Goal: Task Accomplishment & Management: Manage account settings

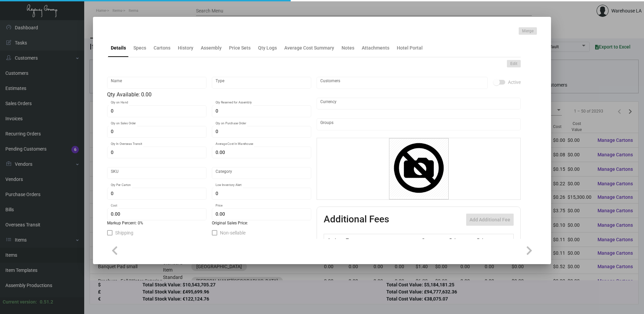
type input "Key Card"
type input "Inventory"
type input "2,000"
type input "10,000"
type input "$ 0.00"
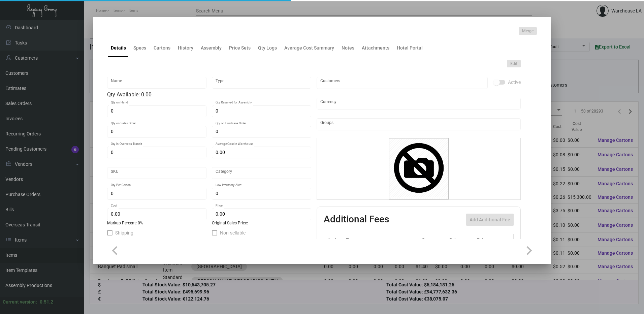
type input "FAIES-Key Card -96"
type input "Standard"
type input "1,000"
type input "$ 0.115"
type input "$ 0.195"
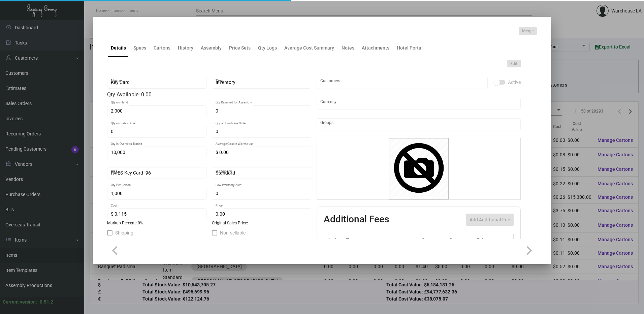
checkbox input "true"
type input "United States Dollar $"
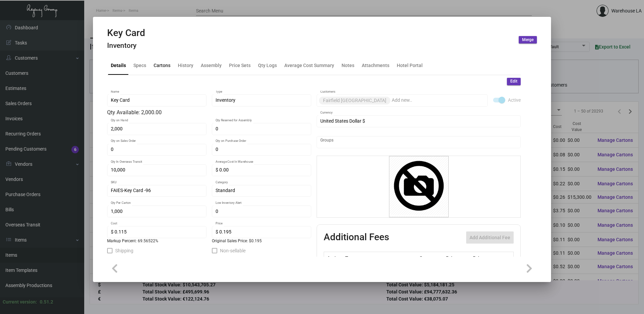
click at [165, 64] on div "Cartons" at bounding box center [162, 65] width 17 height 7
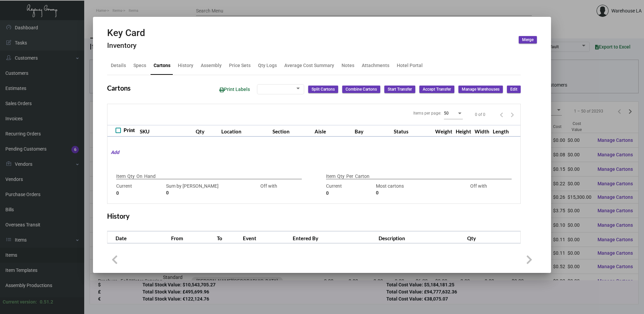
type input "2,000"
type input "2000"
type input "0"
type input "1,000"
type input "1000"
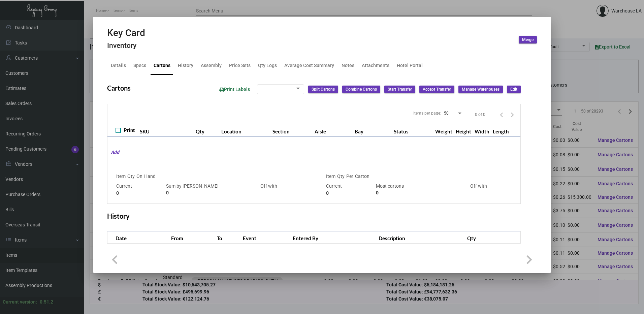
type input "0"
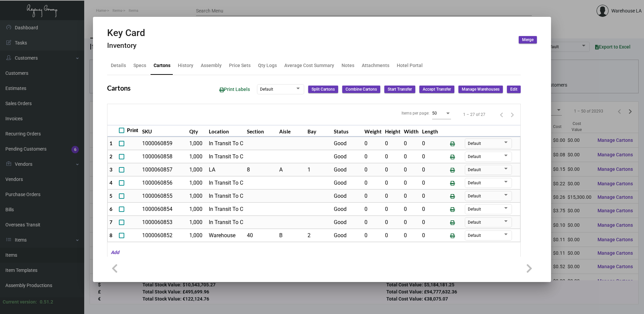
click at [233, 7] on div at bounding box center [322, 157] width 644 height 314
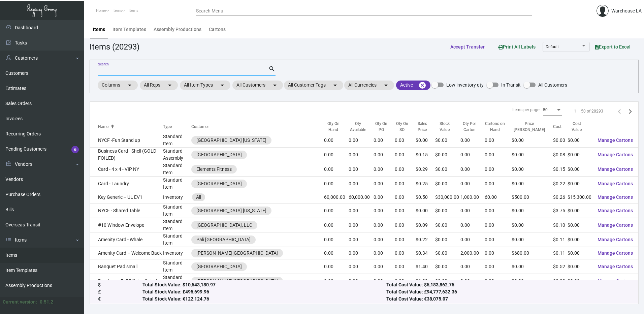
click at [187, 72] on input "Search" at bounding box center [183, 70] width 171 height 5
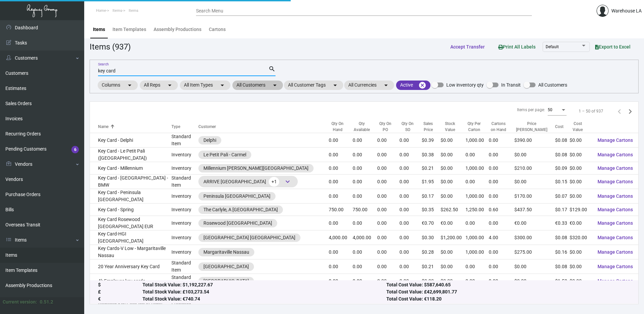
type input "key card"
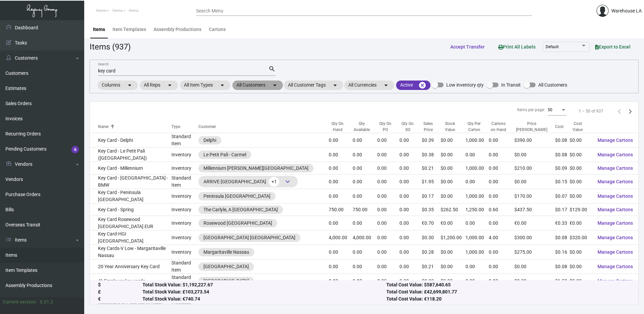
click at [265, 85] on mat-chip "All Customers arrow_drop_down" at bounding box center [258, 85] width 51 height 9
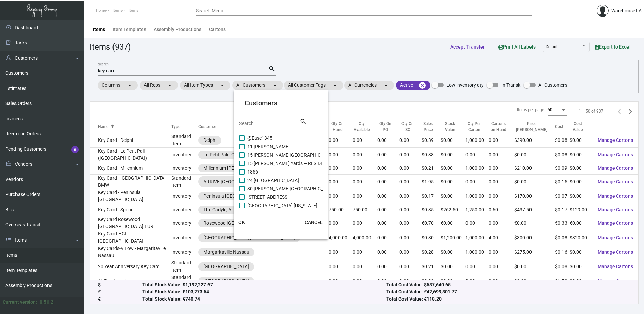
click at [240, 124] on input "Search" at bounding box center [269, 123] width 61 height 5
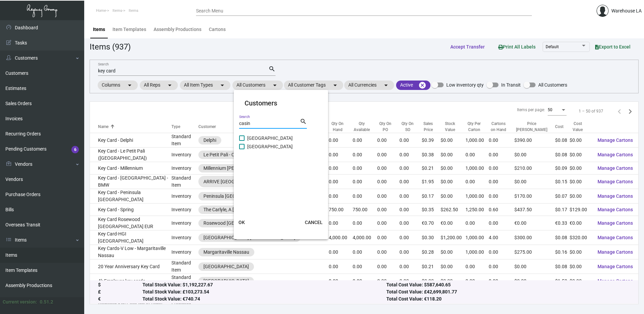
type input "casin"
click at [268, 142] on span "[GEOGRAPHIC_DATA]" at bounding box center [270, 138] width 46 height 8
click at [242, 141] on input "[GEOGRAPHIC_DATA]" at bounding box center [242, 141] width 0 height 0
checkbox input "true"
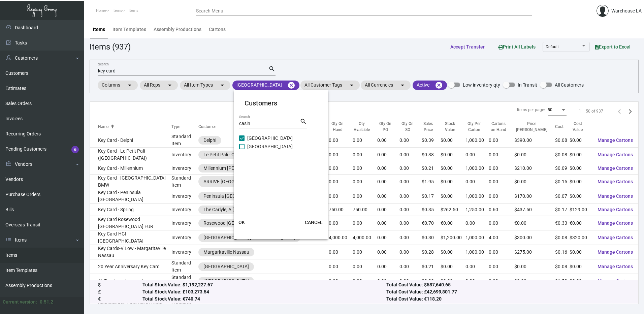
click at [247, 147] on label "[GEOGRAPHIC_DATA]" at bounding box center [266, 147] width 54 height 8
click at [242, 149] on input "[GEOGRAPHIC_DATA]" at bounding box center [242, 149] width 0 height 0
checkbox input "true"
click at [241, 221] on span "OK" at bounding box center [242, 222] width 6 height 5
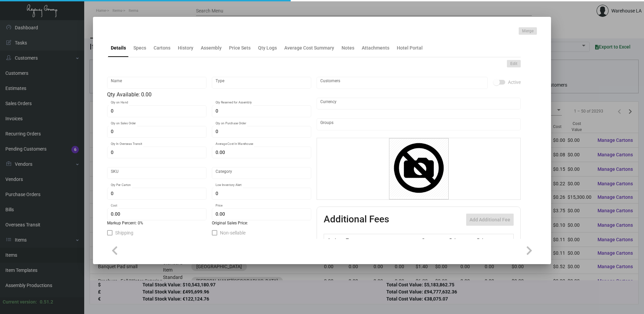
type input "Key Card"
type input "Inventory"
type input "2,000"
type input "10,000"
type input "$ 0.00"
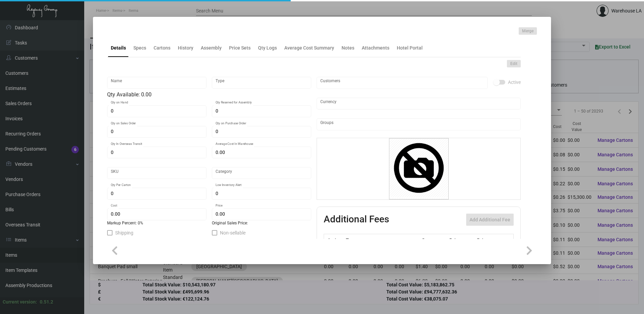
type input "FAIES-Key Card -96"
type input "Standard"
type input "1,000"
type input "$ 0.115"
type input "$ 0.195"
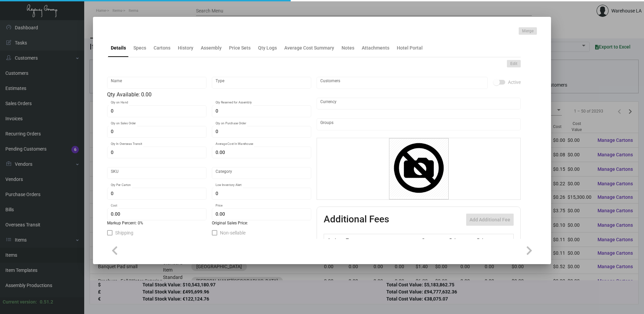
checkbox input "true"
type input "United States Dollar $"
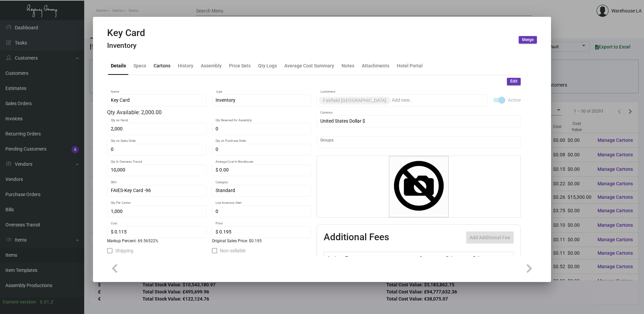
click at [166, 70] on div "Cartons" at bounding box center [162, 66] width 22 height 16
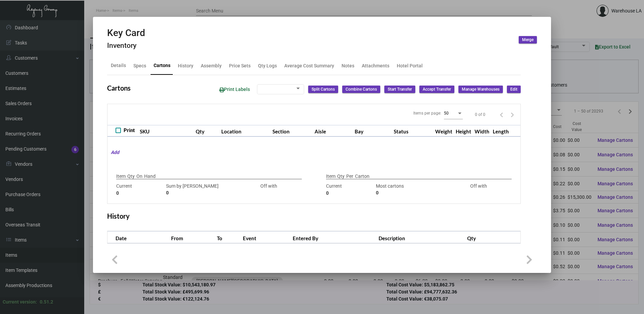
type input "2,000"
type input "2000"
type input "0"
type input "1,000"
type input "1000"
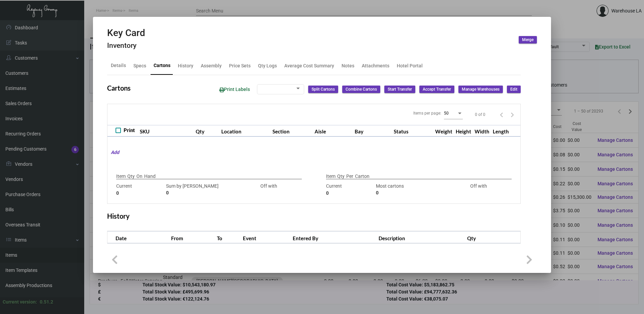
type input "0"
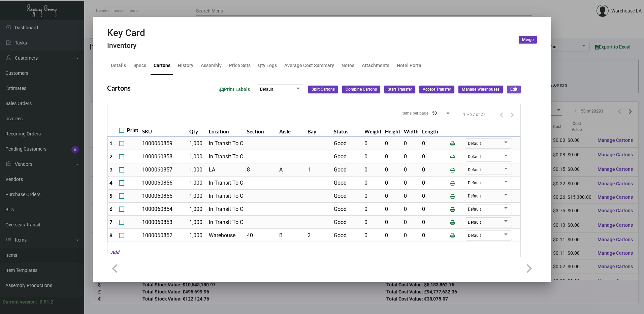
click at [512, 88] on span "Edit" at bounding box center [514, 90] width 7 height 6
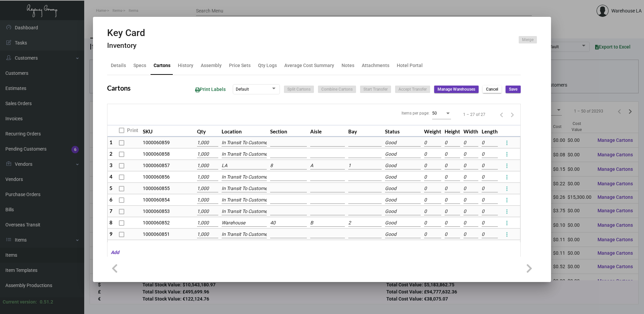
click at [318, 166] on input "A" at bounding box center [327, 165] width 34 height 7
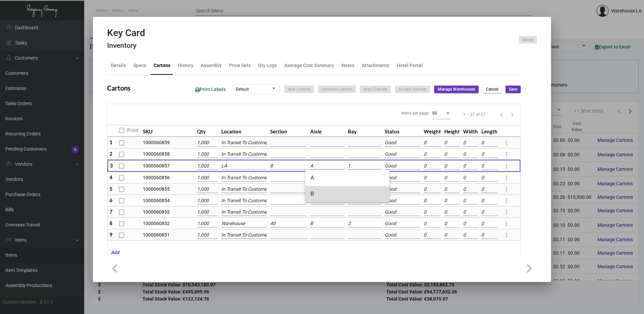
click at [318, 195] on span "B" at bounding box center [347, 194] width 73 height 16
type input "B"
click at [511, 93] on div "Print Labels Default Split Cartons Combine Cartons Start Transfer Accept Transf…" at bounding box center [355, 89] width 331 height 12
click at [511, 87] on span "Save" at bounding box center [513, 90] width 8 height 6
type input "0"
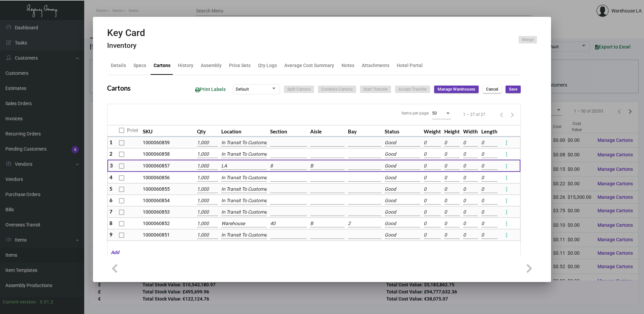
type input "0"
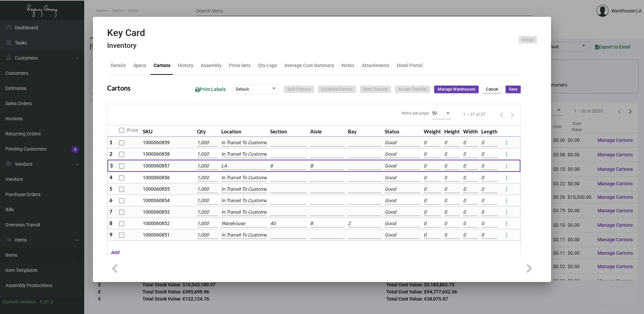
type input "0"
checkbox input "false"
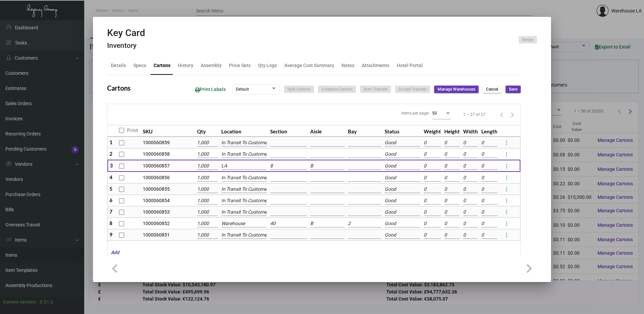
type input "0"
checkbox input "false"
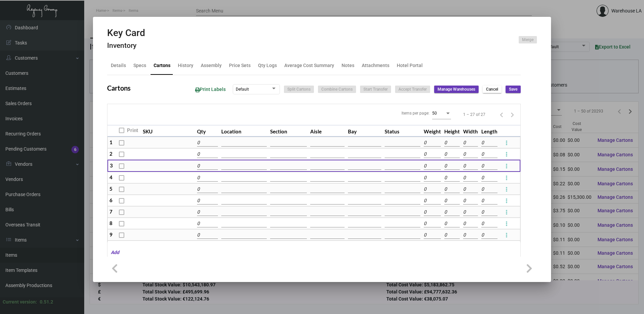
type input "0"
checkbox input "false"
type input "0"
checkbox input "false"
type input "0"
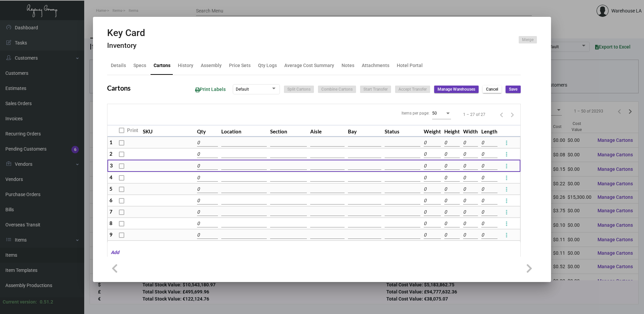
checkbox input "false"
type input "0"
checkbox input "false"
type input "0"
checkbox input "false"
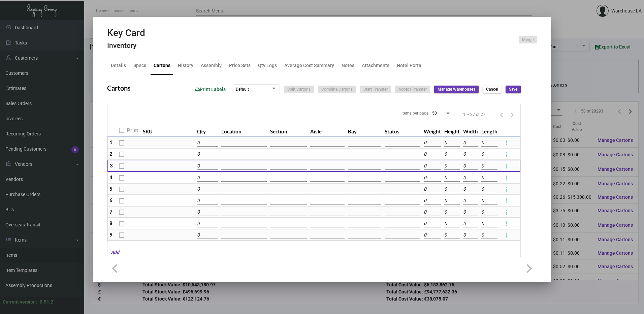
type input "0"
checkbox input "false"
type input "0"
checkbox input "false"
type input "0"
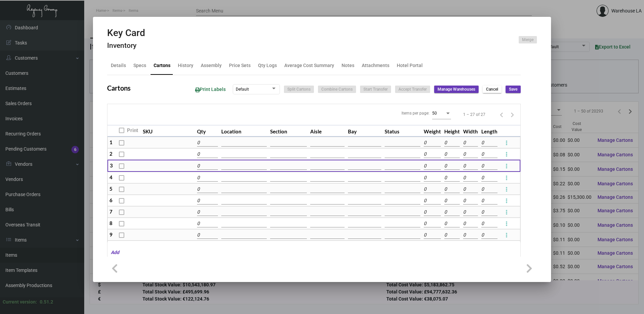
checkbox input "false"
type input "0"
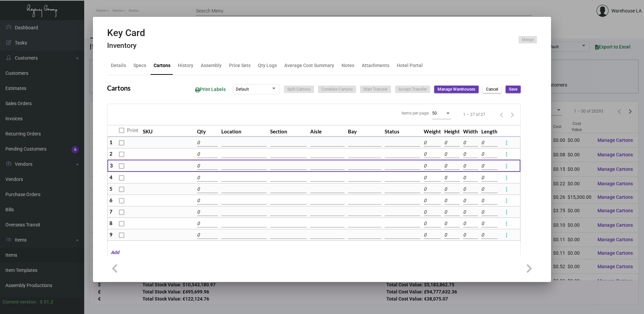
type input "0"
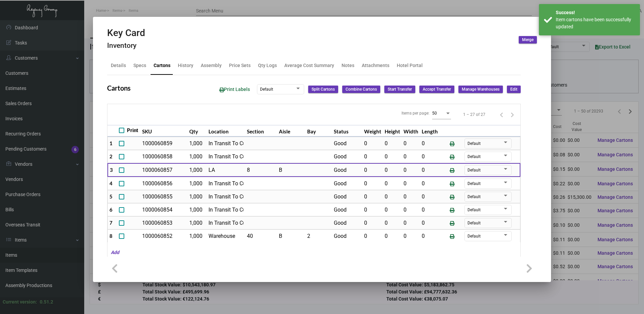
click at [511, 92] on span "Edit" at bounding box center [514, 90] width 7 height 6
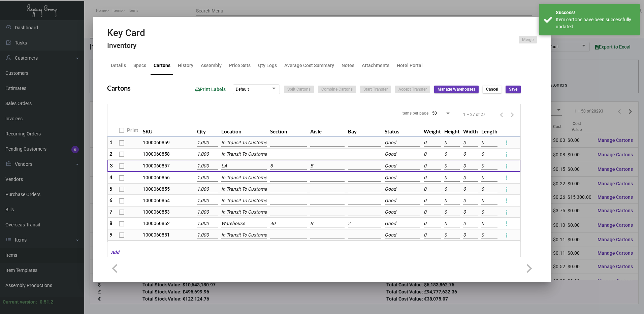
click at [371, 165] on input at bounding box center [364, 165] width 33 height 7
click at [363, 193] on span "2" at bounding box center [384, 194] width 73 height 16
type input "2"
click at [516, 90] on mat-tab-group "Details Specs Cartons History Assembly Price Sets Qty Logs Average Cost Summary…" at bounding box center [314, 155] width 430 height 204
click at [511, 90] on span "Save" at bounding box center [513, 90] width 8 height 6
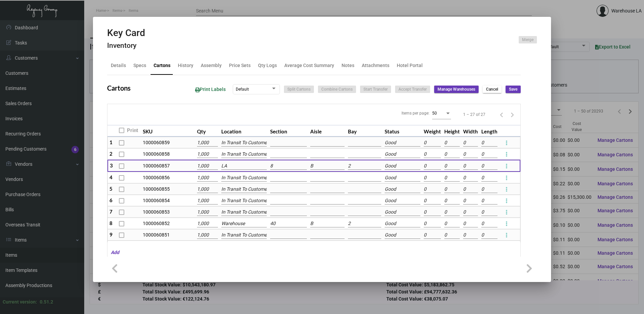
type input "0"
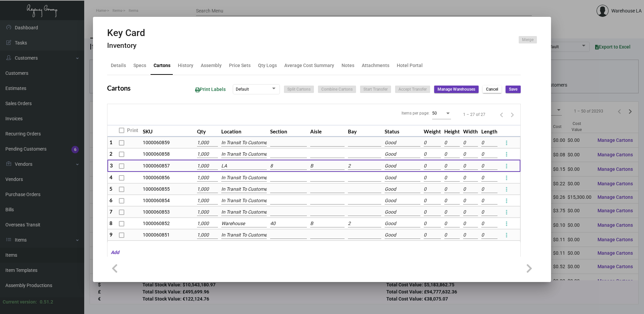
type input "0"
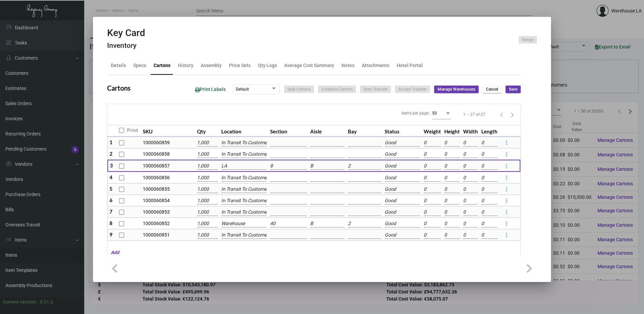
checkbox input "false"
type input "0"
checkbox input "false"
type input "0"
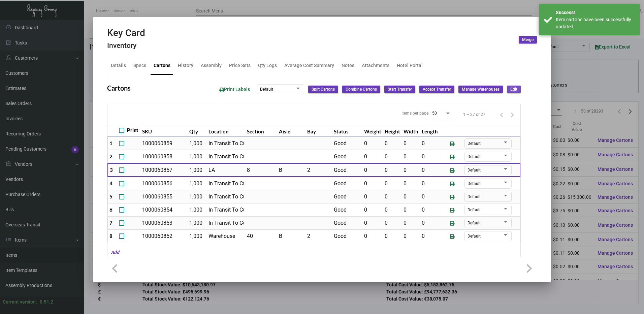
click at [511, 91] on span "Edit" at bounding box center [514, 90] width 7 height 6
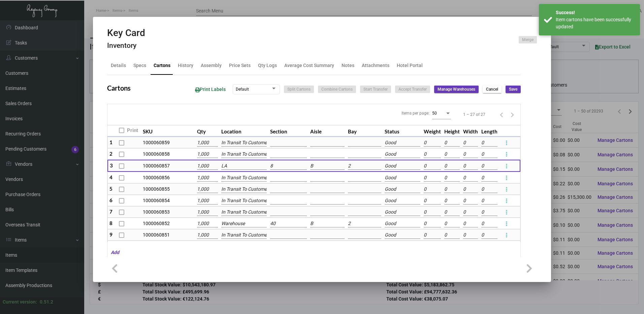
click at [351, 164] on input "2" at bounding box center [364, 165] width 33 height 7
click at [352, 177] on span "1" at bounding box center [384, 178] width 73 height 16
click at [515, 86] on button "Save" at bounding box center [513, 89] width 15 height 7
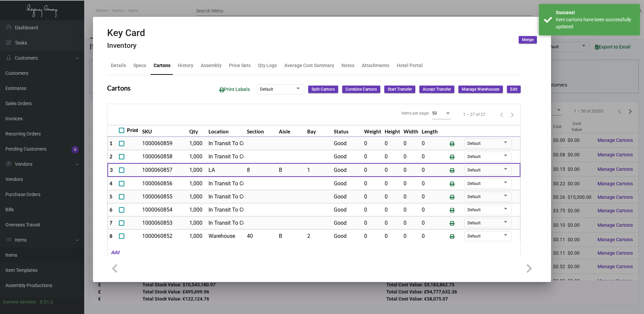
click at [576, 84] on div at bounding box center [322, 157] width 644 height 314
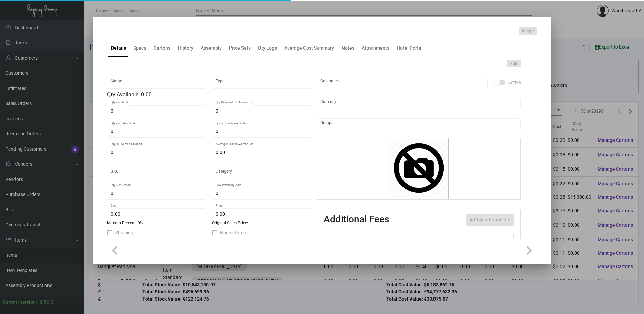
type input "Key Card -Envelope"
type input "Inventory"
type input "1,000"
type input "$ 0.92785"
type input "FSM889-Key Holder-59"
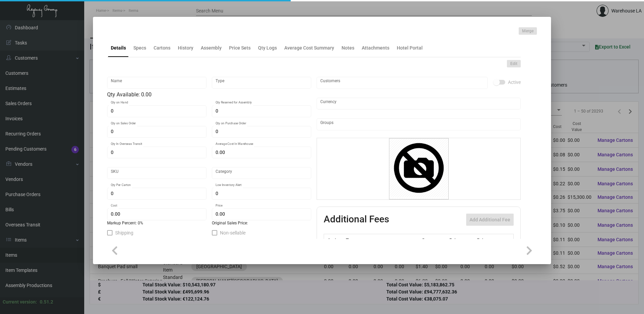
type input "Standard"
type input "$ 0.18557"
type input "$ 0.32"
checkbox input "true"
type input "United States Dollar $"
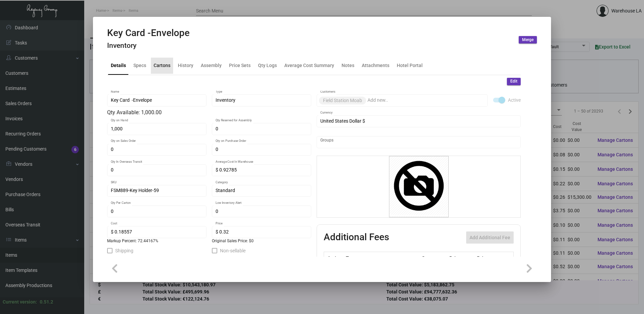
click at [154, 64] on div "Cartons" at bounding box center [162, 65] width 17 height 7
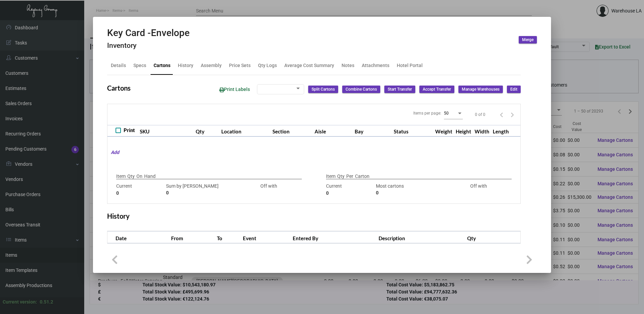
checkbox input "true"
type input "1,000"
type input "1000"
type input "0"
type input "2000"
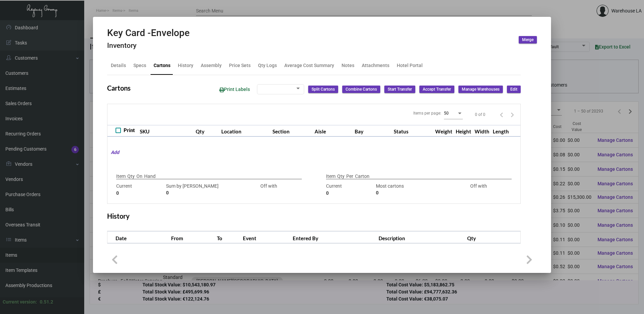
type input "-2000"
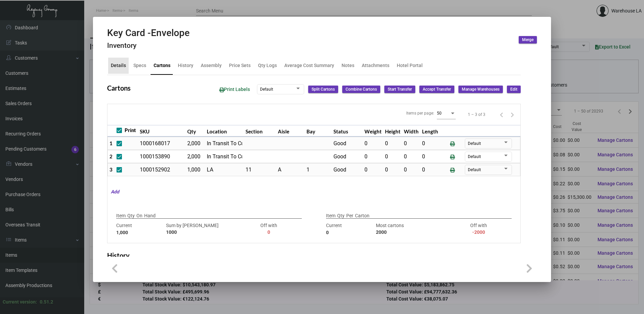
click at [120, 70] on div "Details" at bounding box center [118, 66] width 21 height 16
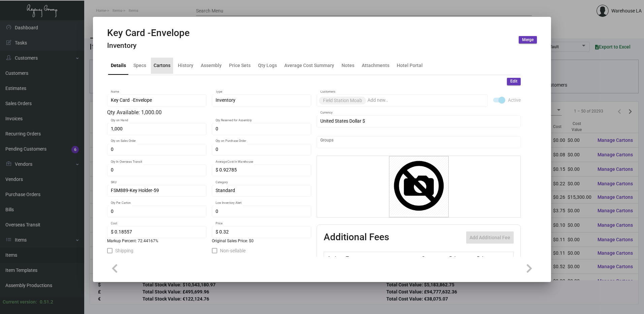
click at [161, 67] on div "Cartons" at bounding box center [162, 65] width 17 height 7
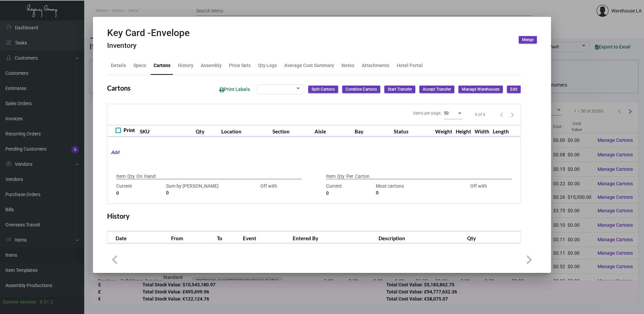
checkbox input "true"
type input "1,000"
type input "1000"
type input "0"
type input "2000"
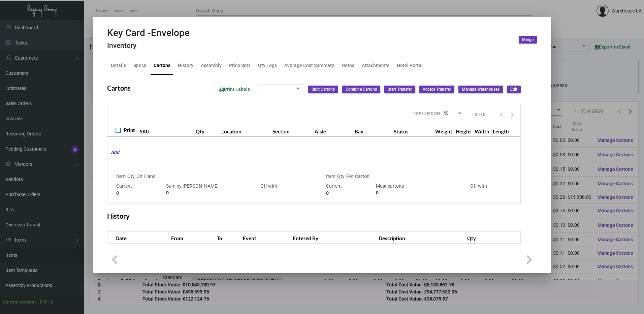
type input "-2000"
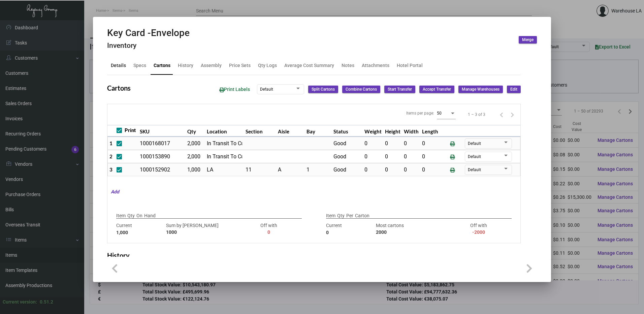
click at [120, 66] on div "Details" at bounding box center [118, 65] width 15 height 7
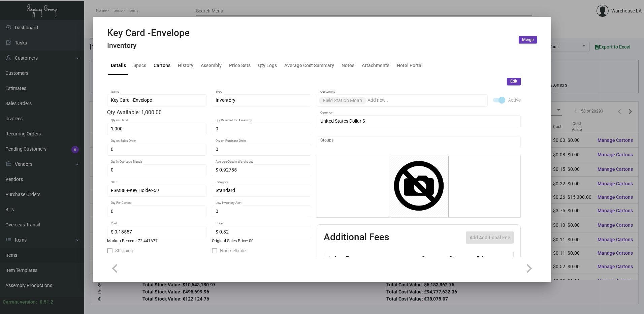
click at [159, 67] on div "Cartons" at bounding box center [162, 65] width 17 height 7
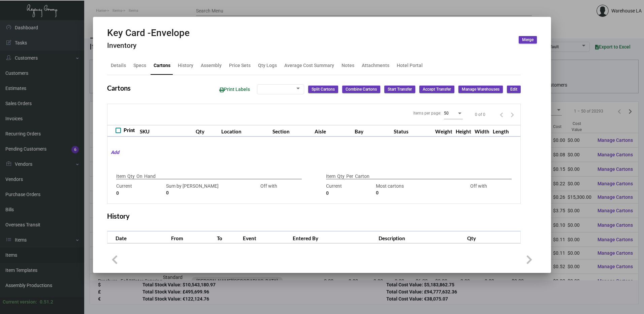
checkbox input "true"
type input "1,000"
type input "1000"
type input "0"
type input "2000"
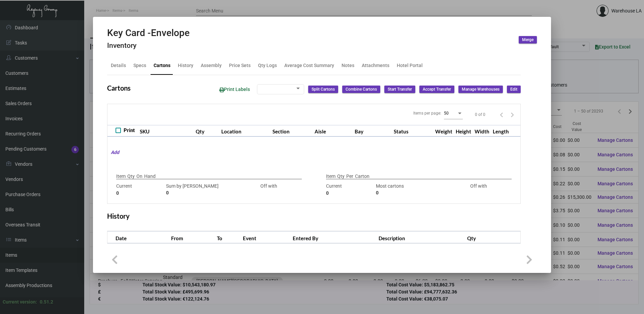
type input "-2000"
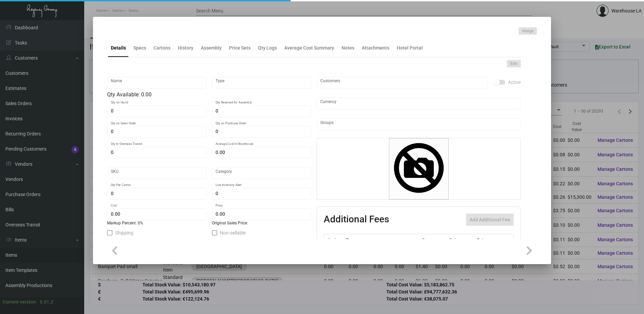
type input "Key Card"
type input "Inventory"
type input "2,000"
type input "10,000"
type input "$ 0.00"
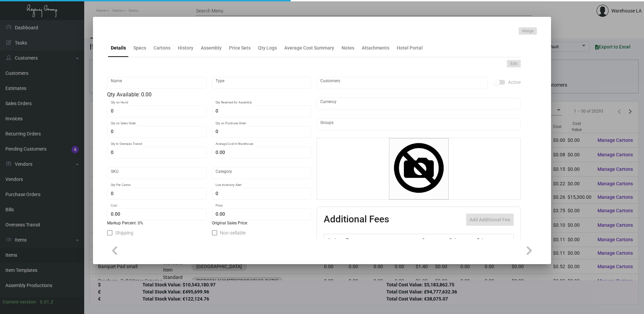
type input "FAIES-Key Card -96"
type input "Standard"
type input "1,000"
type input "$ 0.115"
type input "$ 0.195"
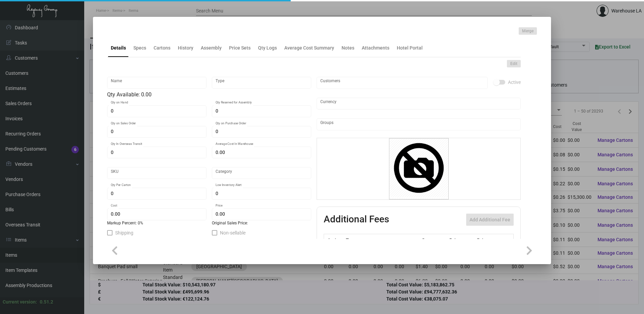
checkbox input "true"
type input "United States Dollar $"
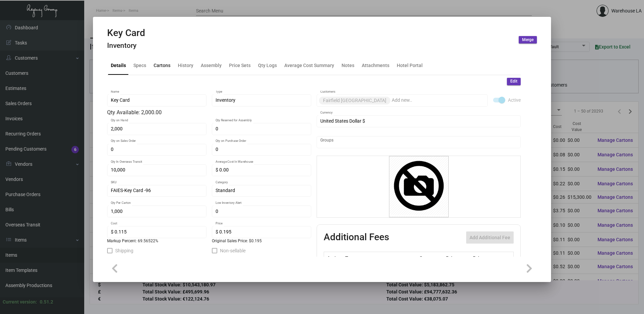
click at [163, 66] on div "Cartons" at bounding box center [162, 65] width 17 height 7
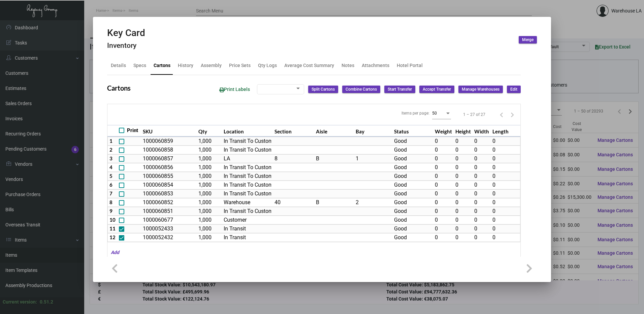
type input "2,000"
type input "2000"
type input "0"
type input "1,000"
type input "1000"
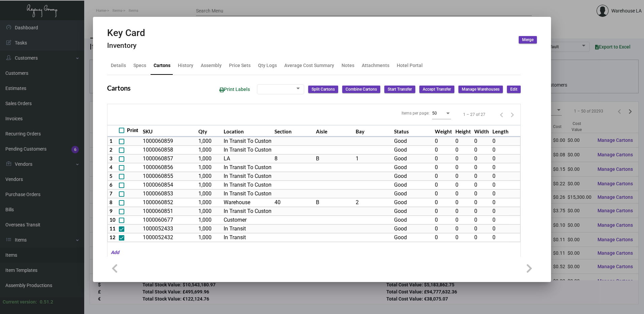
type input "0"
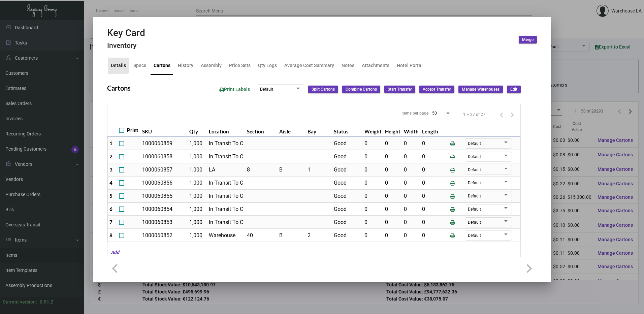
click at [113, 64] on div "Details" at bounding box center [118, 65] width 15 height 7
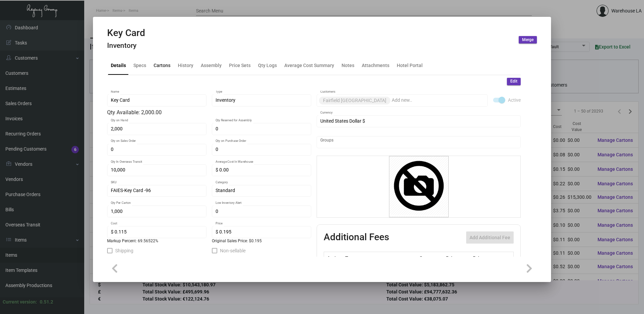
click at [161, 67] on div "Cartons" at bounding box center [162, 65] width 17 height 7
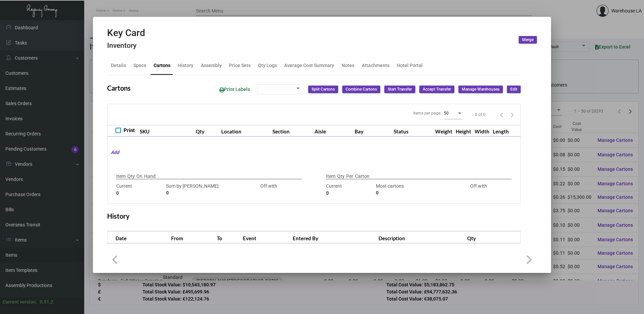
type input "2,000"
type input "2000"
type input "0"
type input "1,000"
type input "1000"
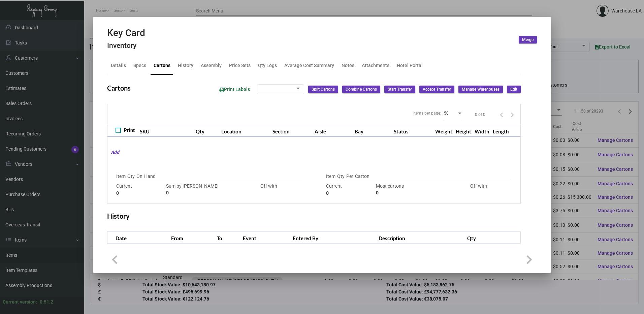
type input "0"
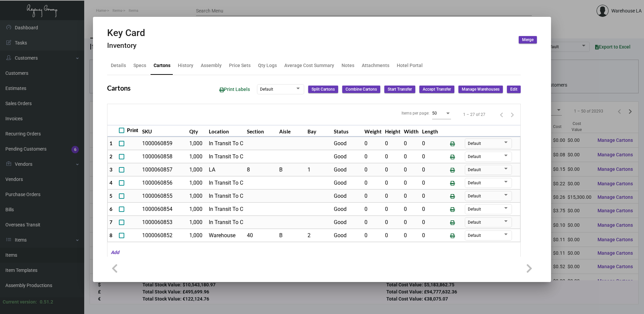
click at [513, 92] on button "Edit" at bounding box center [514, 89] width 14 height 7
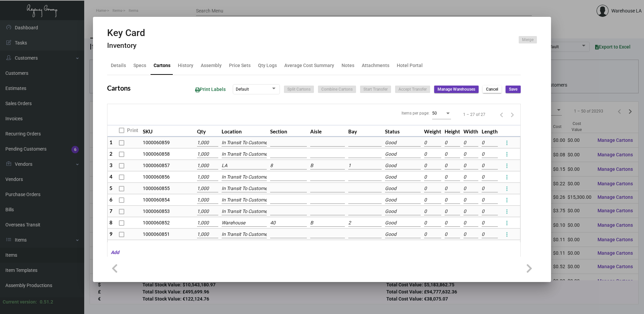
scroll to position [34, 0]
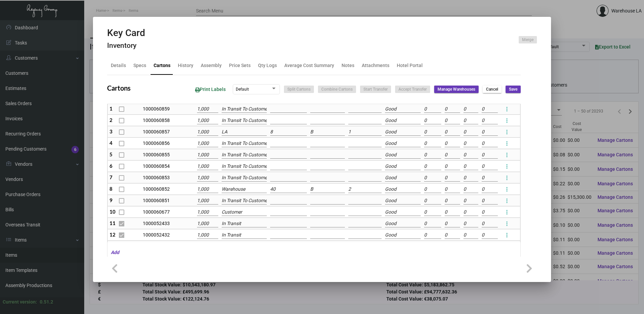
click at [247, 188] on input "Warehouse" at bounding box center [245, 189] width 46 height 7
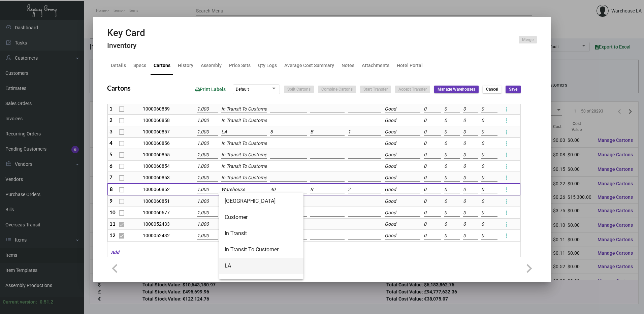
drag, startPoint x: 253, startPoint y: 263, endPoint x: 256, endPoint y: 258, distance: 5.6
click at [254, 261] on span "LA" at bounding box center [261, 266] width 73 height 16
type input "LA"
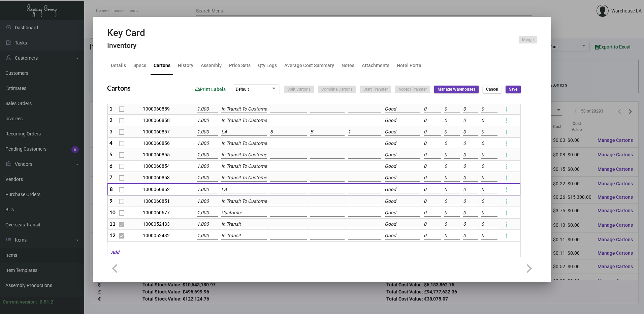
click at [276, 190] on input at bounding box center [288, 189] width 37 height 7
click at [289, 258] on span "8" at bounding box center [308, 255] width 73 height 16
type input "8"
click at [313, 192] on input at bounding box center [327, 189] width 34 height 7
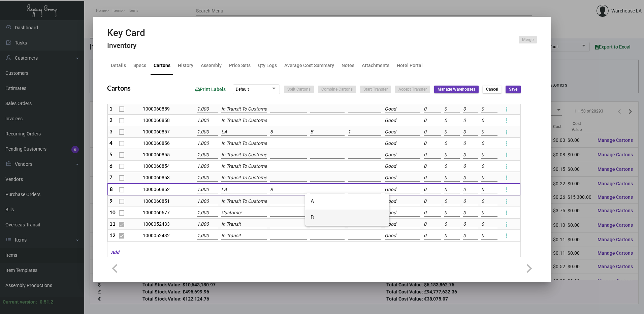
click at [328, 219] on span "B" at bounding box center [347, 218] width 73 height 16
type input "B"
click at [356, 190] on input at bounding box center [364, 189] width 33 height 7
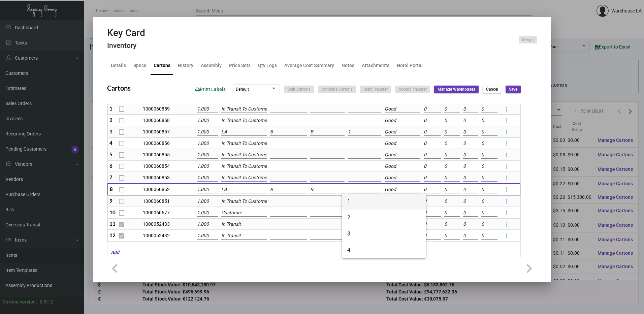
click at [361, 199] on span "1" at bounding box center [384, 201] width 73 height 16
type input "1"
click at [510, 88] on span "Save" at bounding box center [513, 90] width 8 height 6
type input "0"
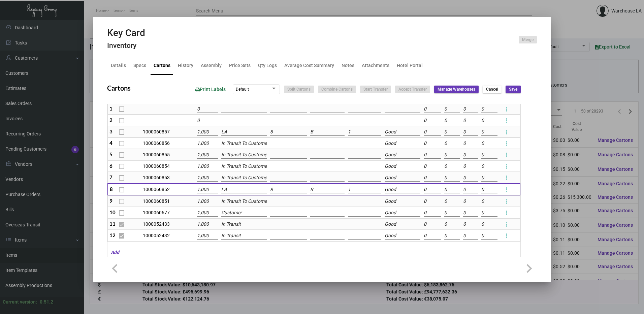
type input "0"
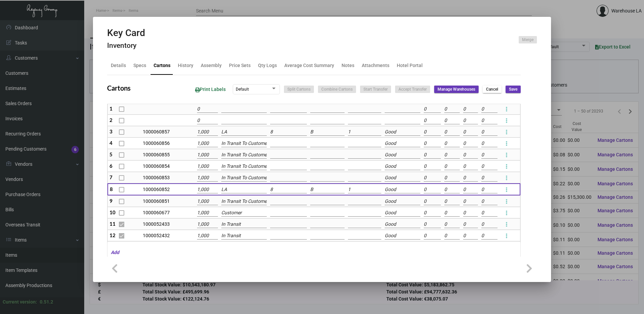
type input "0"
checkbox input "false"
type input "0"
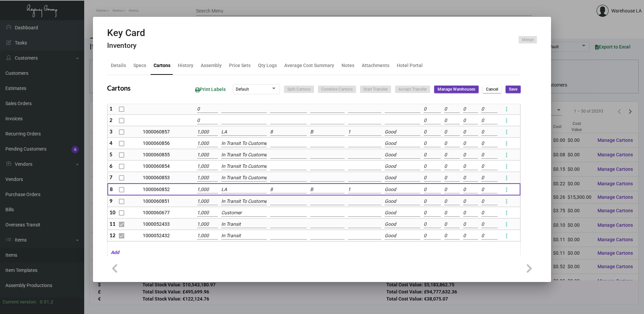
checkbox input "false"
type input "0"
checkbox input "false"
type input "0"
checkbox input "false"
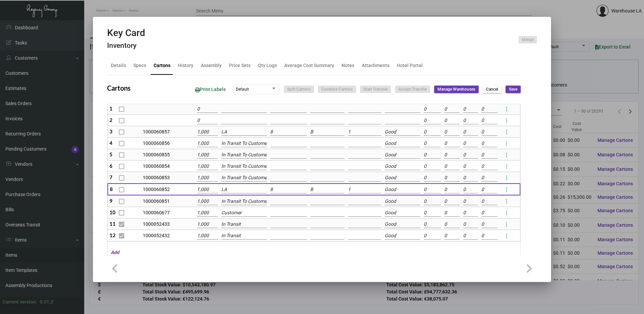
type input "0"
checkbox input "false"
type input "0"
checkbox input "false"
type input "0"
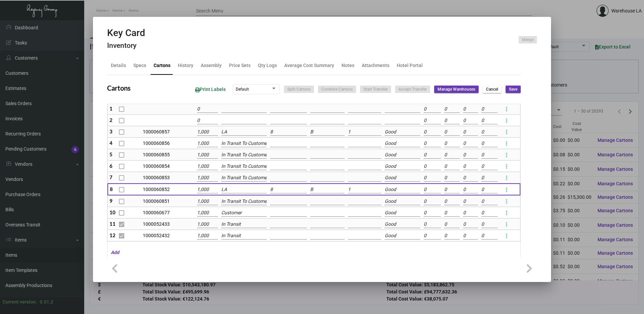
checkbox input "false"
type input "0"
checkbox input "false"
type input "0"
checkbox input "false"
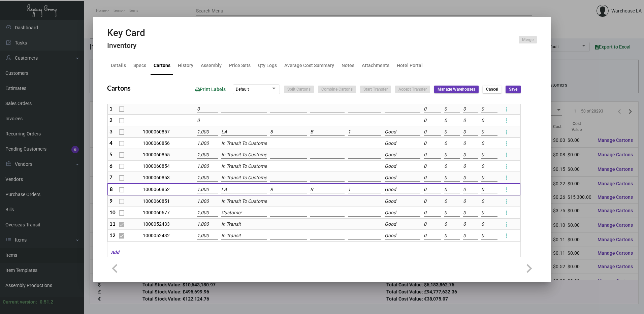
type input "0"
checkbox input "false"
type input "0"
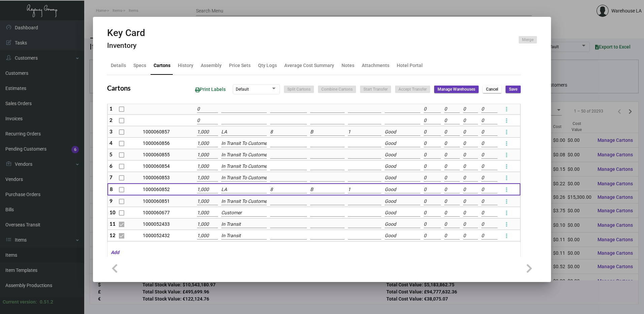
type input "0"
